Goal: Find specific page/section

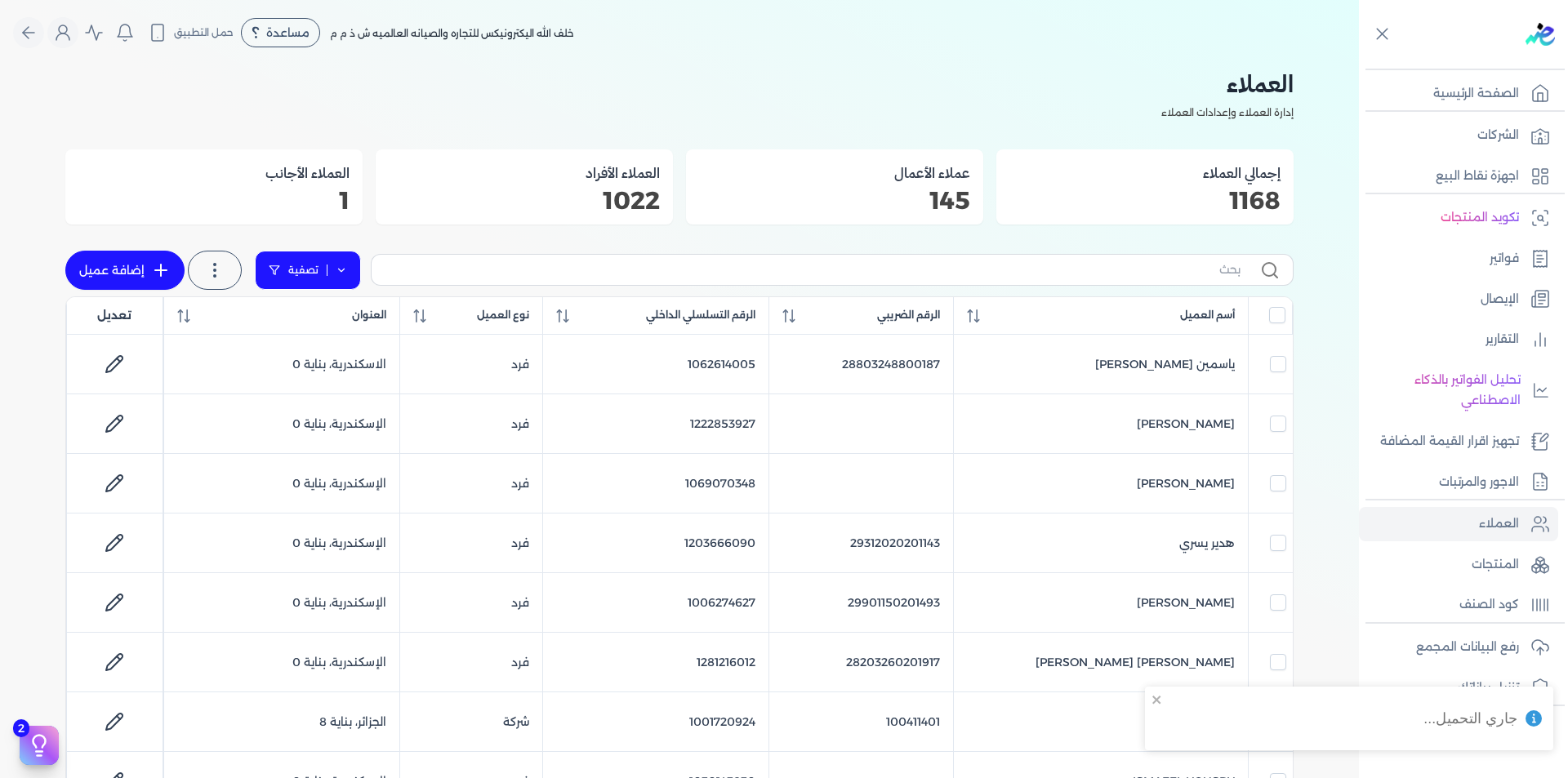
click at [338, 273] on icon at bounding box center [342, 270] width 11 height 11
click at [334, 315] on button "اضافة تصفية" at bounding box center [320, 322] width 99 height 20
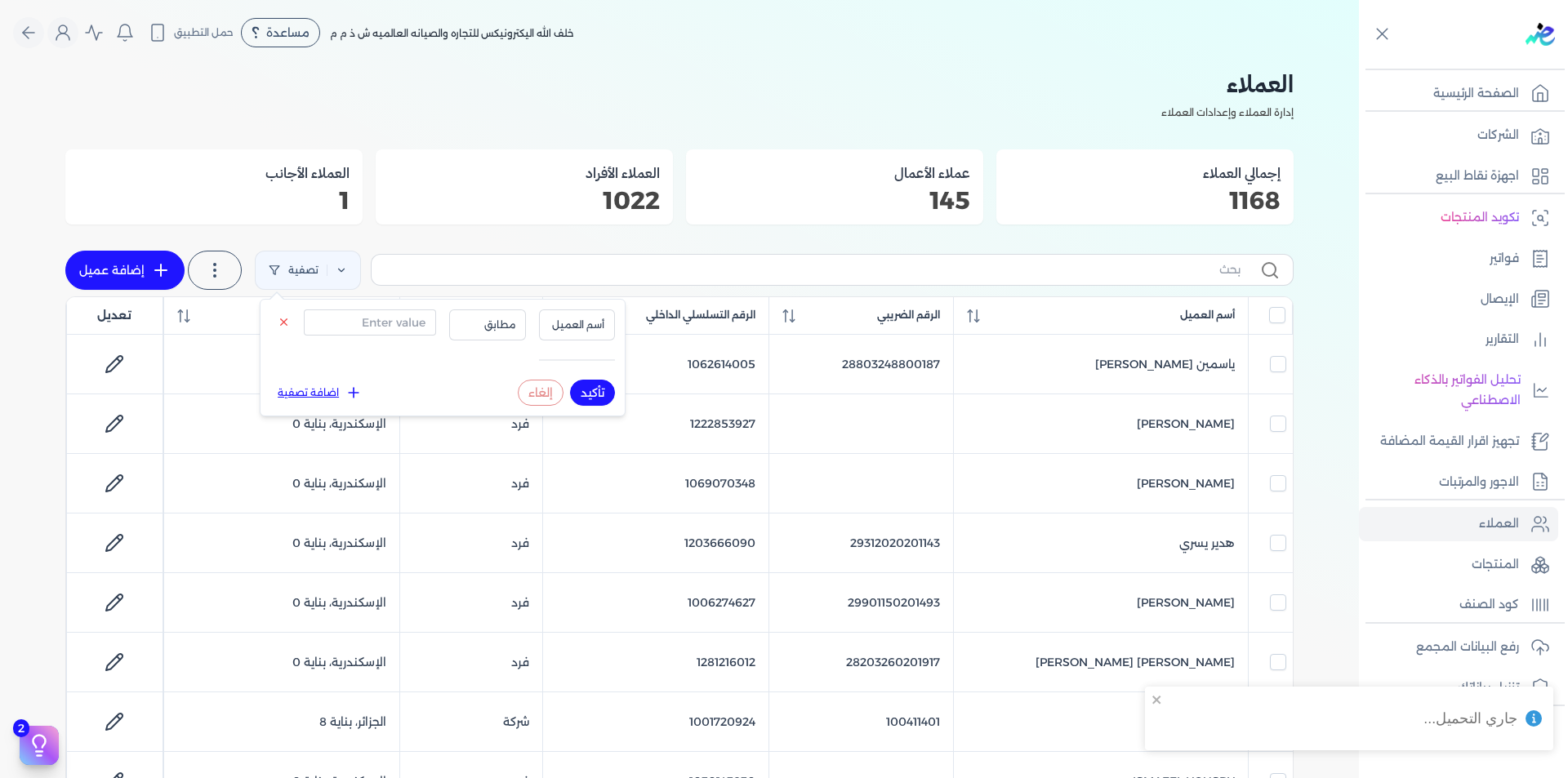
drag, startPoint x: 340, startPoint y: 340, endPoint x: 369, endPoint y: 320, distance: 35.2
click at [356, 328] on div "أسم العميل مطابق" at bounding box center [443, 338] width 344 height 57
click at [369, 320] on input "text" at bounding box center [370, 323] width 132 height 26
paste input "25502130200851"
type input "25502130200851"
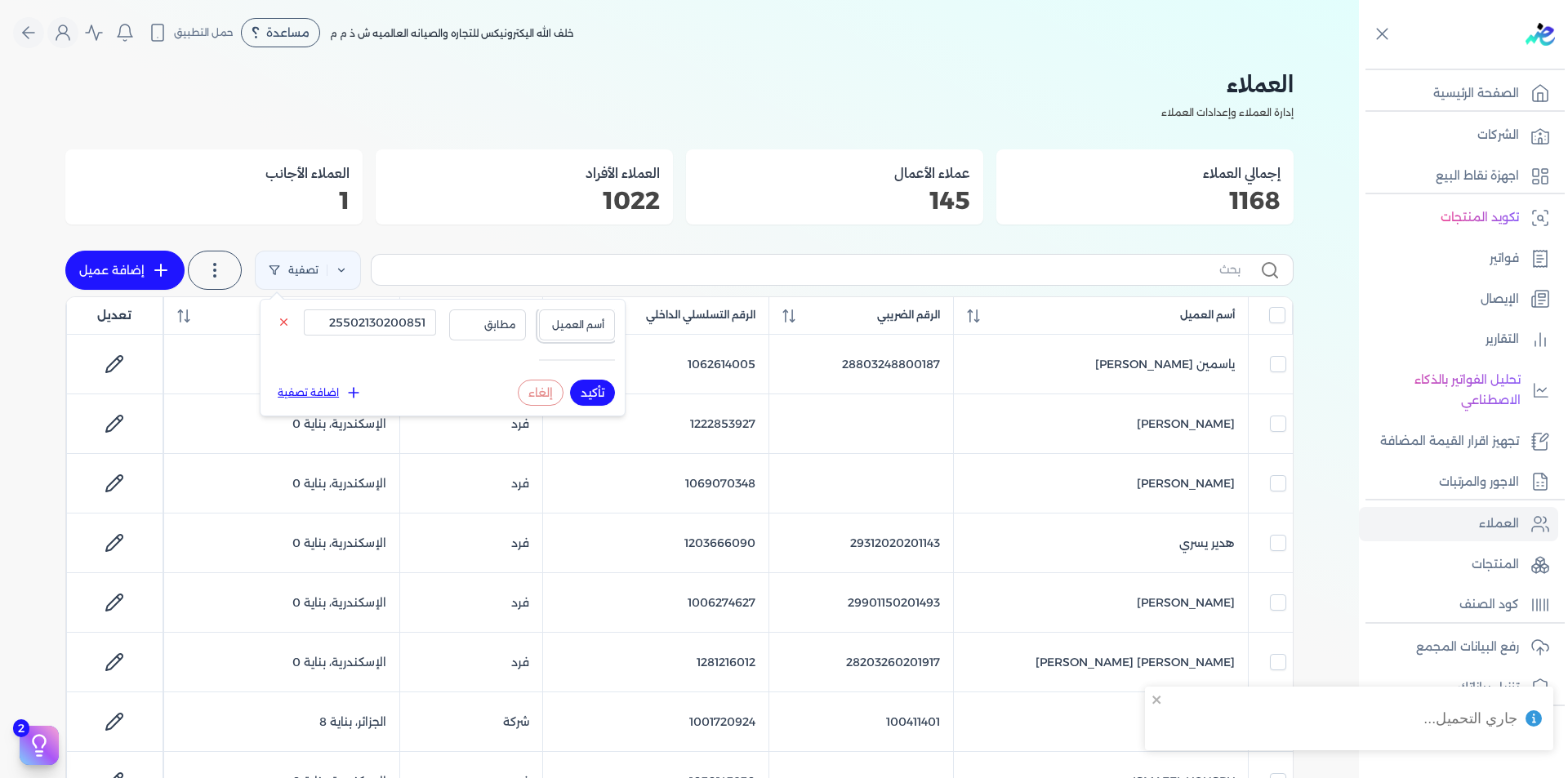
click at [569, 323] on span "أسم العميل" at bounding box center [578, 325] width 56 height 15
click at [584, 375] on li "الرقم الضريبي" at bounding box center [543, 376] width 124 height 15
click at [597, 388] on button "تأكيد" at bounding box center [593, 393] width 45 height 26
checkbox input "false"
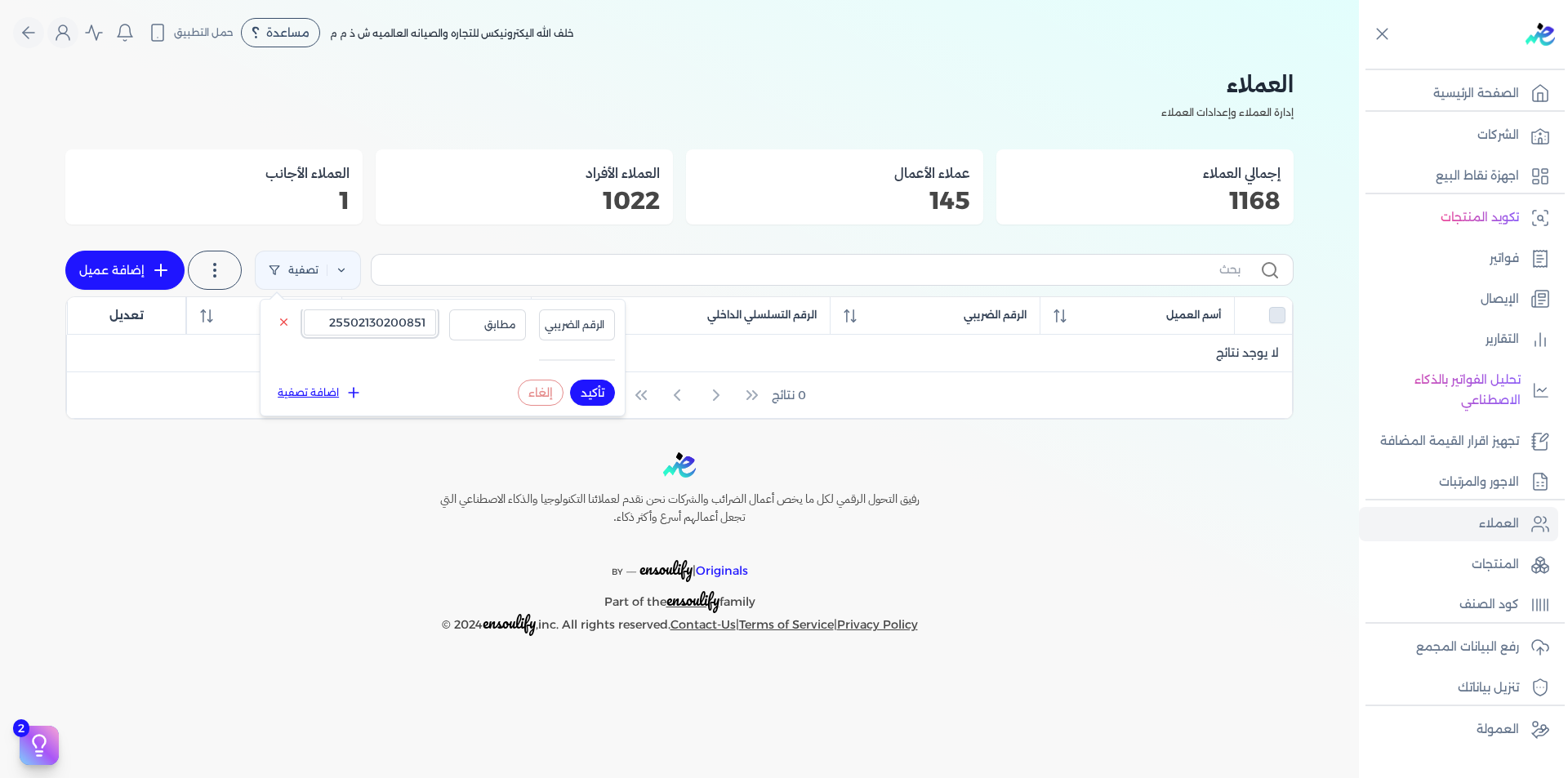
click at [399, 321] on input "25502130200851" at bounding box center [370, 323] width 132 height 26
paste input "1222158683"
type input "1222158683"
click at [601, 324] on span "الرقم الضريبي" at bounding box center [574, 325] width 60 height 15
click at [583, 386] on li "الرقم التسلسلي الداخلي" at bounding box center [543, 391] width 124 height 15
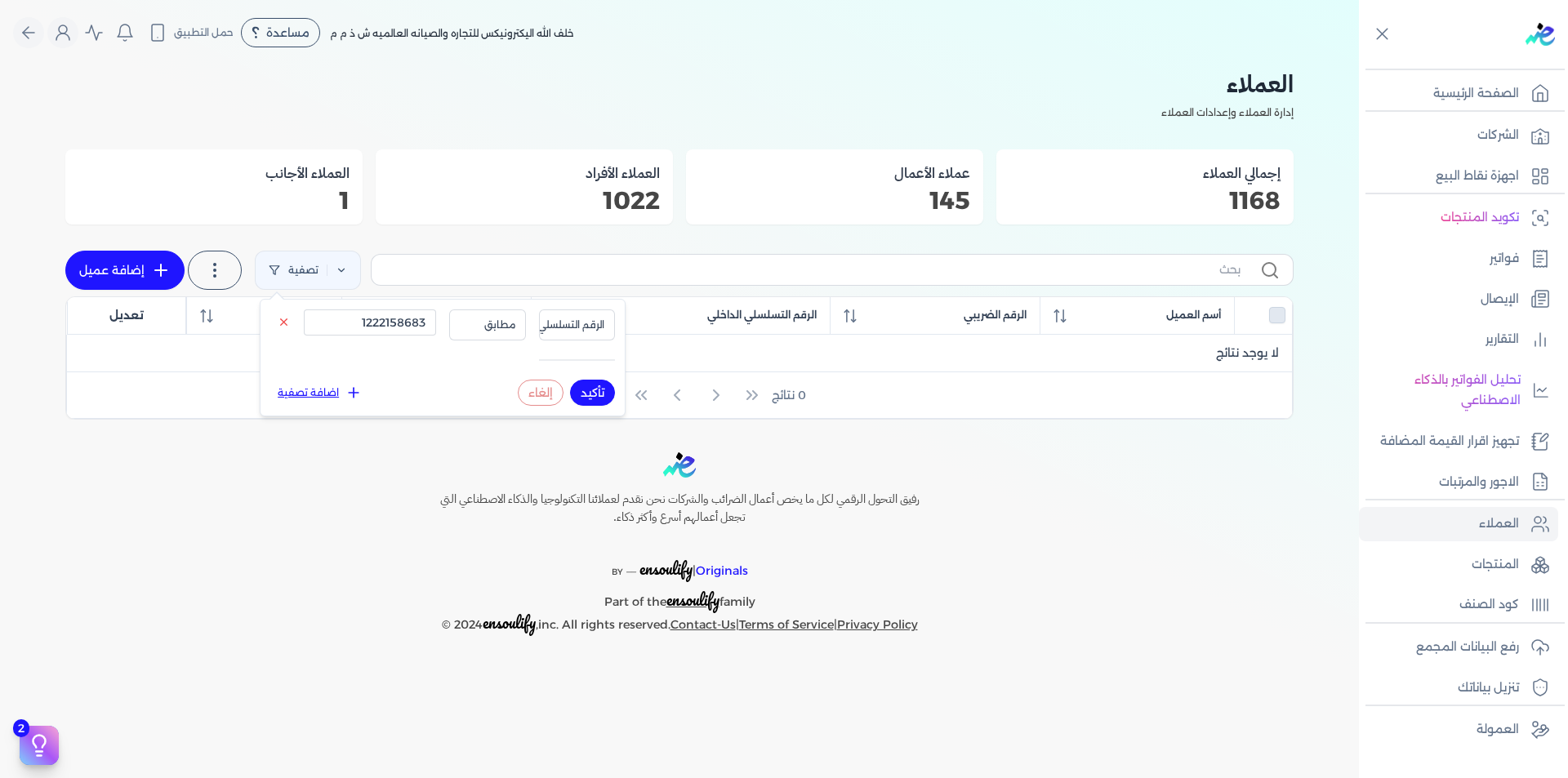
click at [596, 393] on button "تأكيد" at bounding box center [593, 393] width 45 height 26
checkbox input "false"
